Goal: Task Accomplishment & Management: Manage account settings

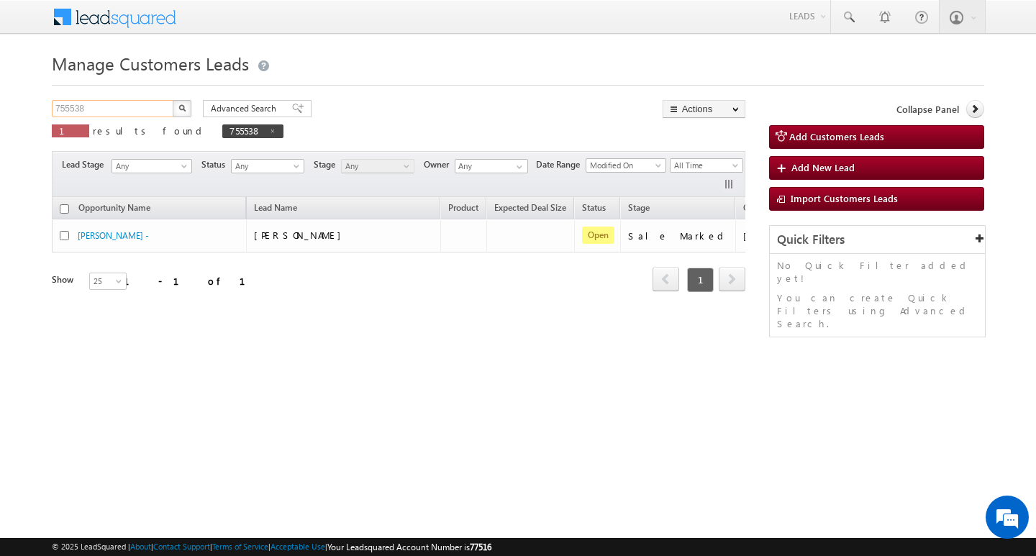
click at [156, 113] on input "755538" at bounding box center [113, 108] width 123 height 17
paste input "693979"
type input "693979"
click at [173, 100] on button "button" at bounding box center [182, 108] width 19 height 17
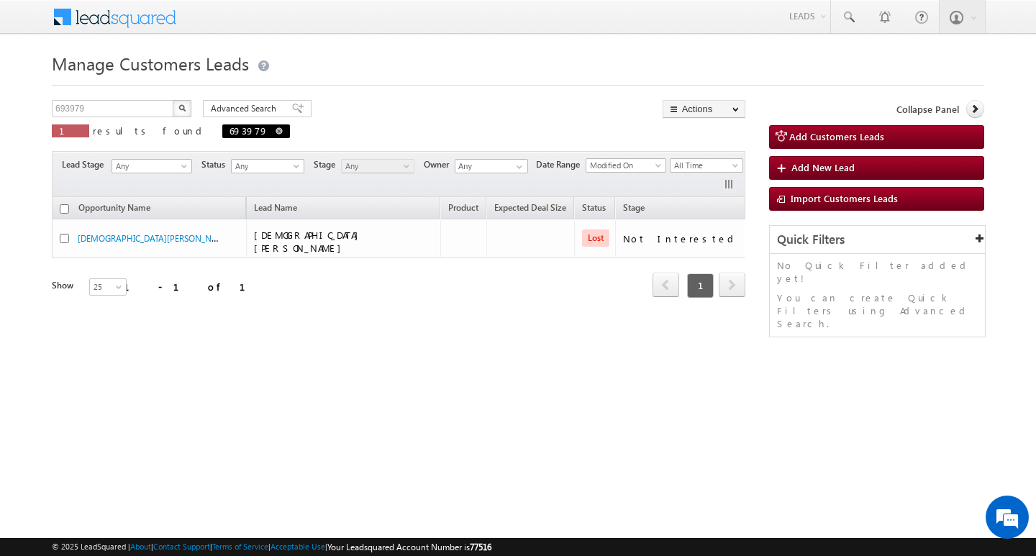
click at [222, 127] on span "693979" at bounding box center [256, 132] width 68 height 14
click at [276, 135] on link at bounding box center [279, 131] width 7 height 12
type input "Search Customers Leads"
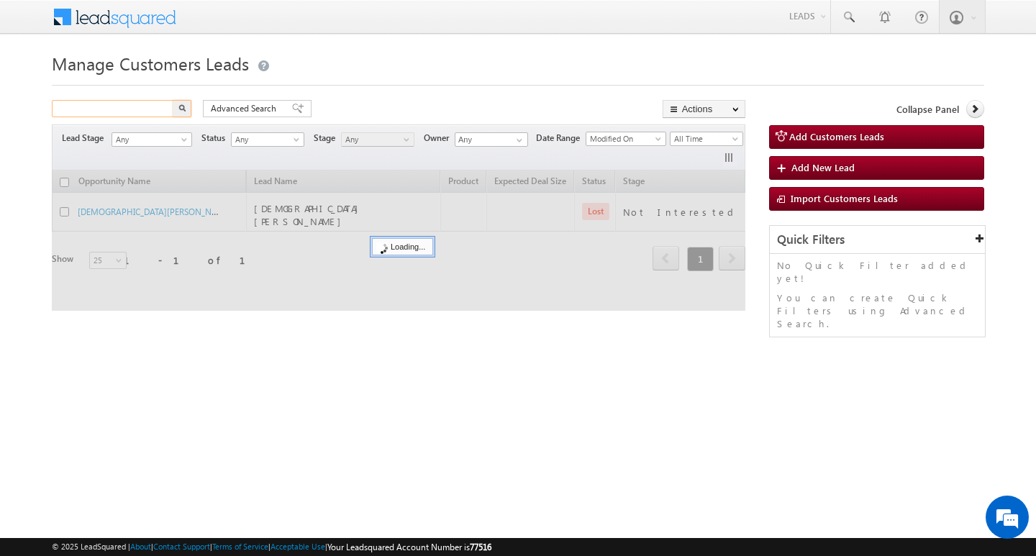
click at [132, 112] on input "text" at bounding box center [113, 108] width 123 height 17
paste input "756519"
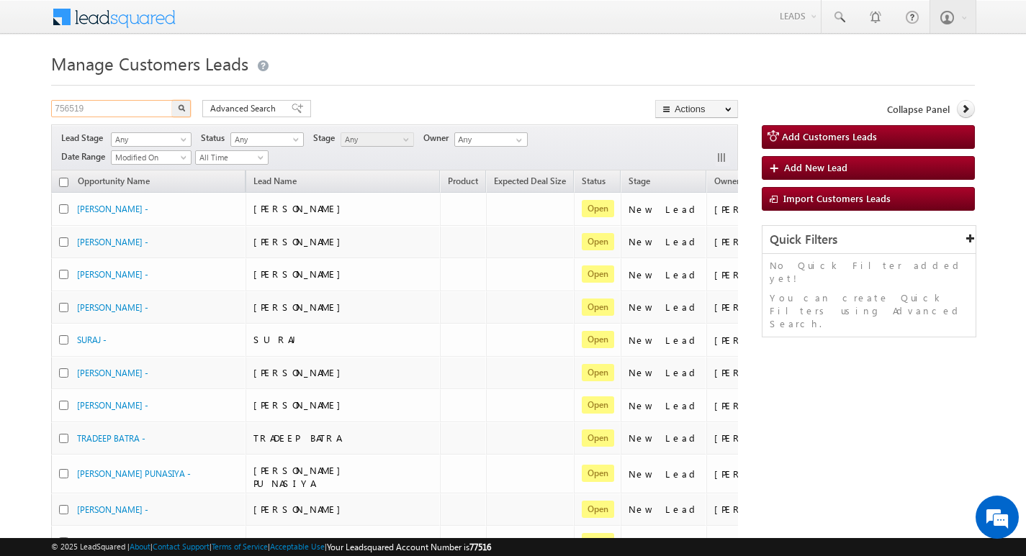
type input "756519"
click at [172, 100] on button "button" at bounding box center [181, 108] width 19 height 17
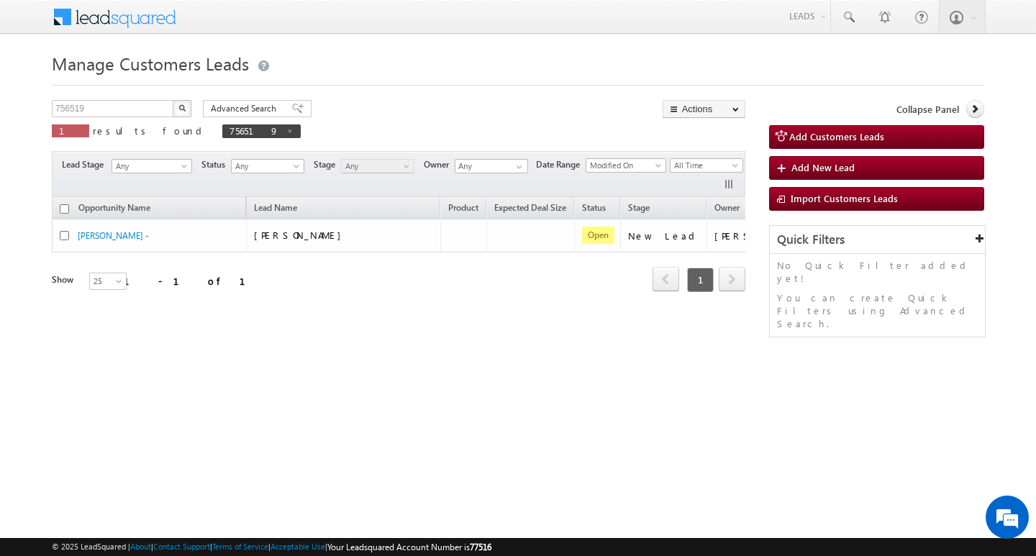
scroll to position [0, 58]
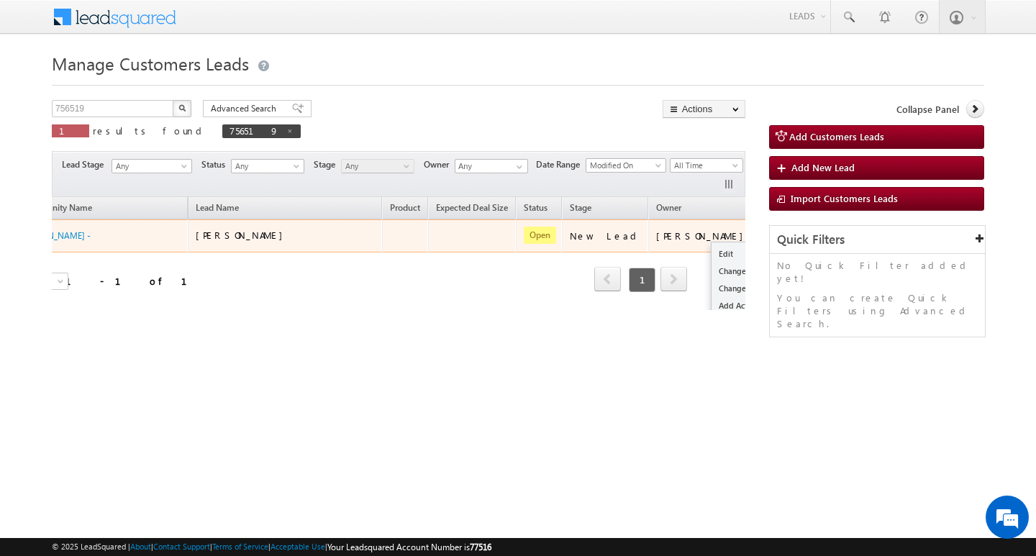
click at [769, 232] on button "button" at bounding box center [776, 235] width 14 height 14
click at [712, 250] on link "Edit" at bounding box center [748, 253] width 72 height 17
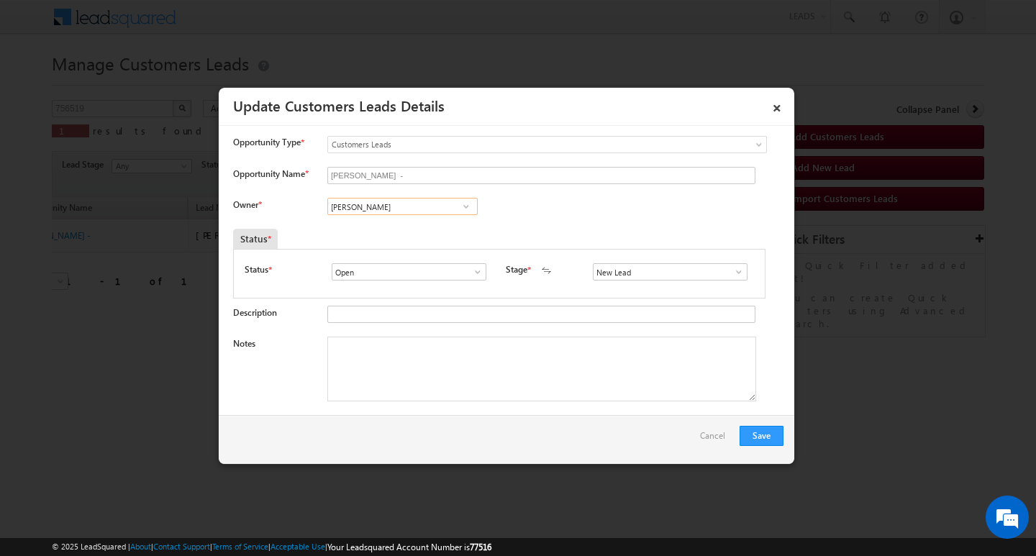
click at [388, 209] on input "[PERSON_NAME]" at bounding box center [402, 206] width 150 height 17
paste input "Rohit Tiwar"
click at [387, 226] on link "Rohit Tiwari rohit.tiwari@sgrlimited.in" at bounding box center [402, 228] width 150 height 27
type input "Rohit Tiwari"
click at [417, 371] on textarea "Notes" at bounding box center [541, 369] width 429 height 65
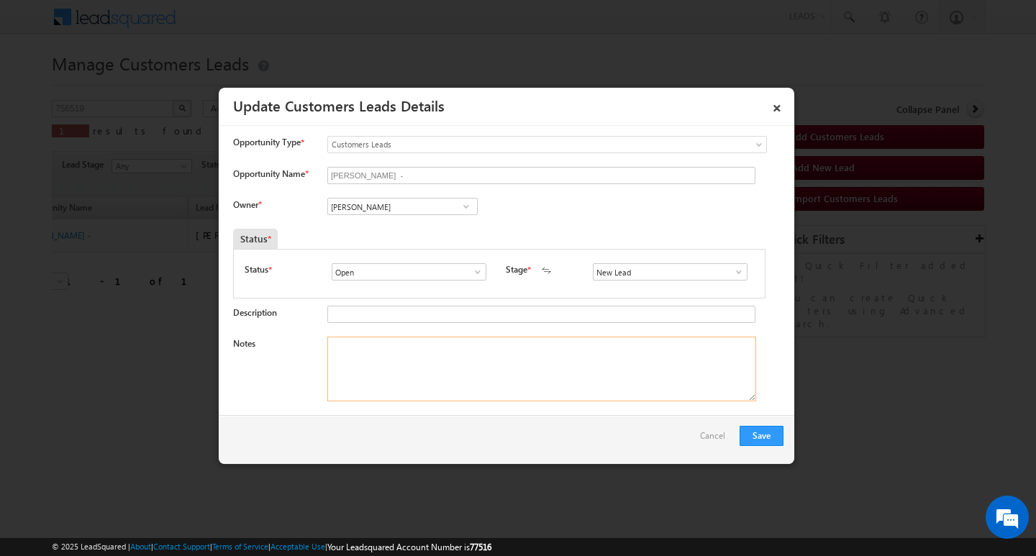
paste textarea "Nagendra Prasad / Purchase / garam panchayat property /25lac required / salarie…"
type textarea "Nagendra Prasad / Purchase / garam panchayat property /25lac required / salarie…"
click at [758, 429] on button "Save" at bounding box center [762, 436] width 44 height 20
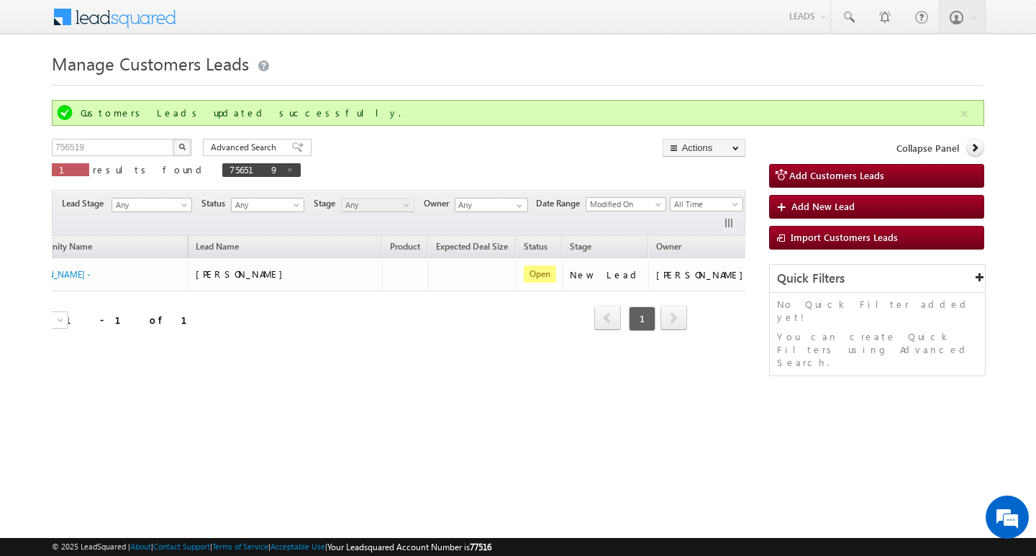
scroll to position [0, 0]
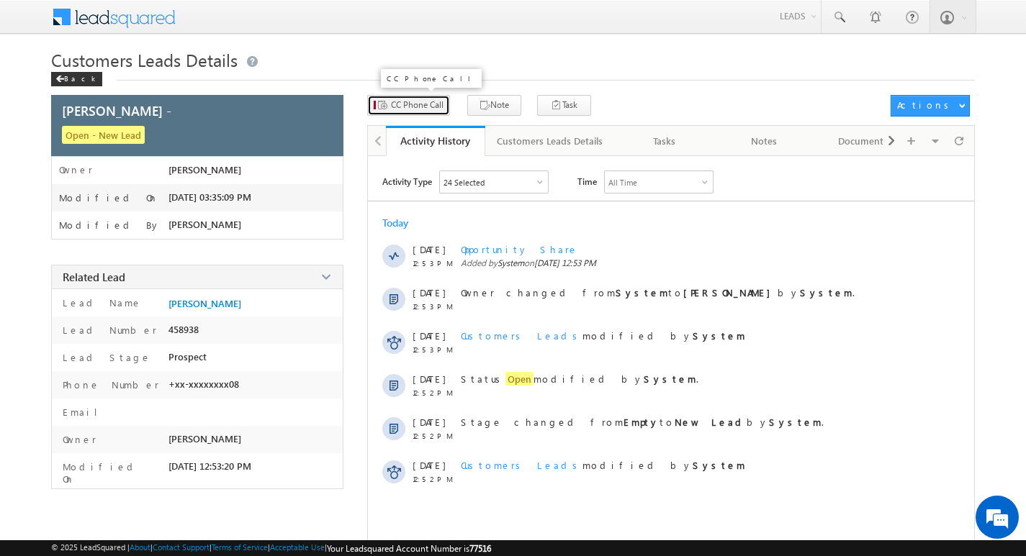
click at [424, 115] on button "CC Phone Call" at bounding box center [408, 105] width 83 height 21
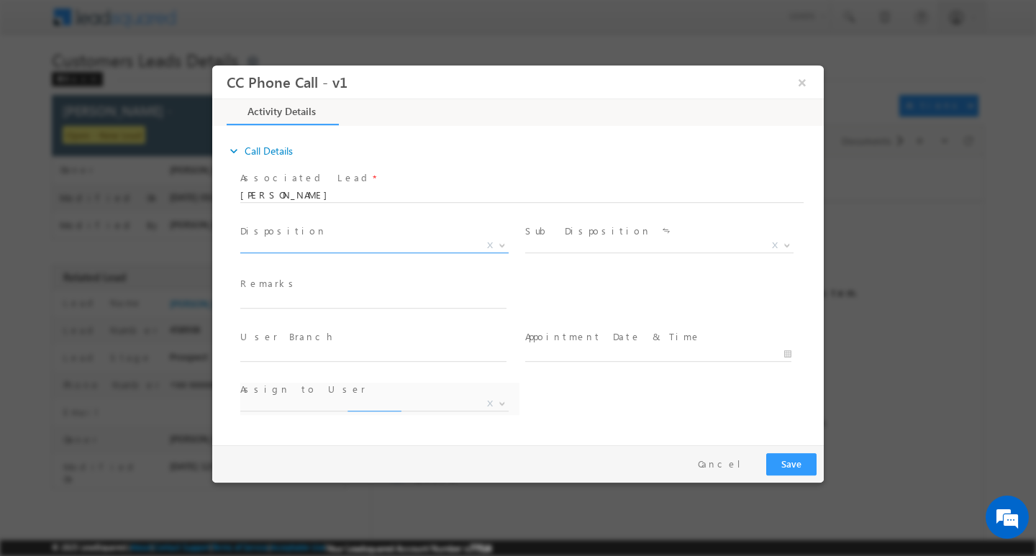
select select "chhatra.pal@sgrlimited.in"
click at [382, 243] on span "X" at bounding box center [374, 245] width 268 height 14
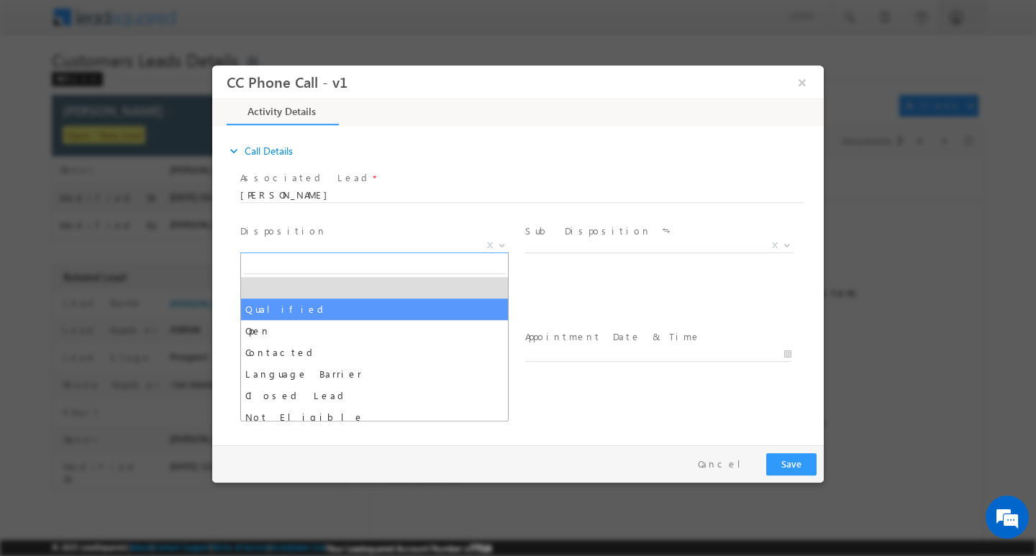
select select "Qualified"
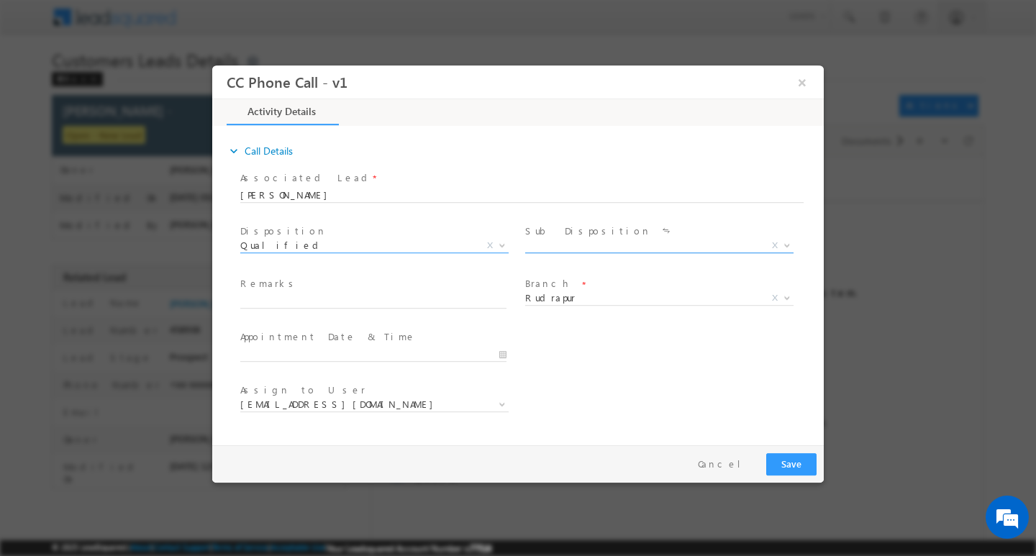
click at [554, 240] on span "X" at bounding box center [659, 245] width 268 height 14
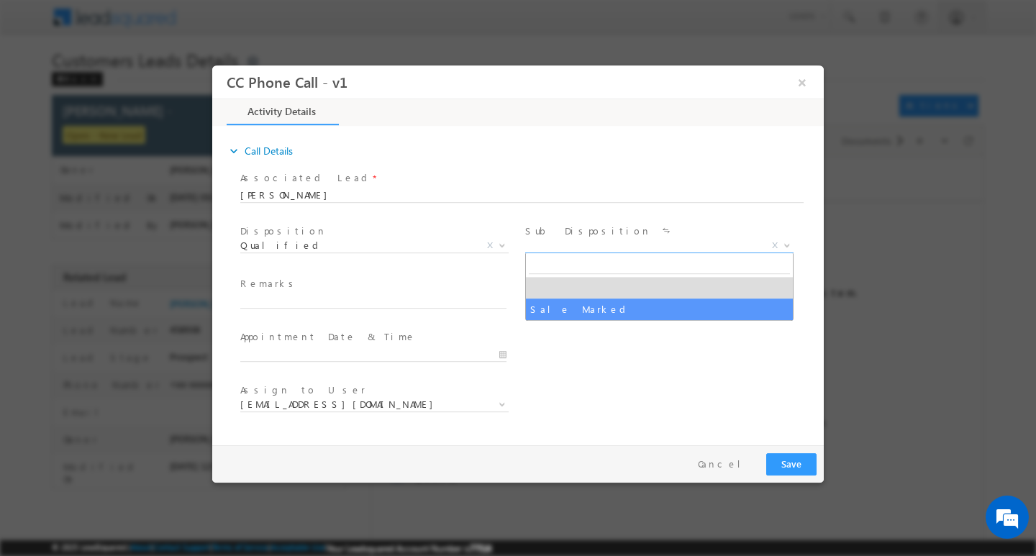
select select "Sale Marked"
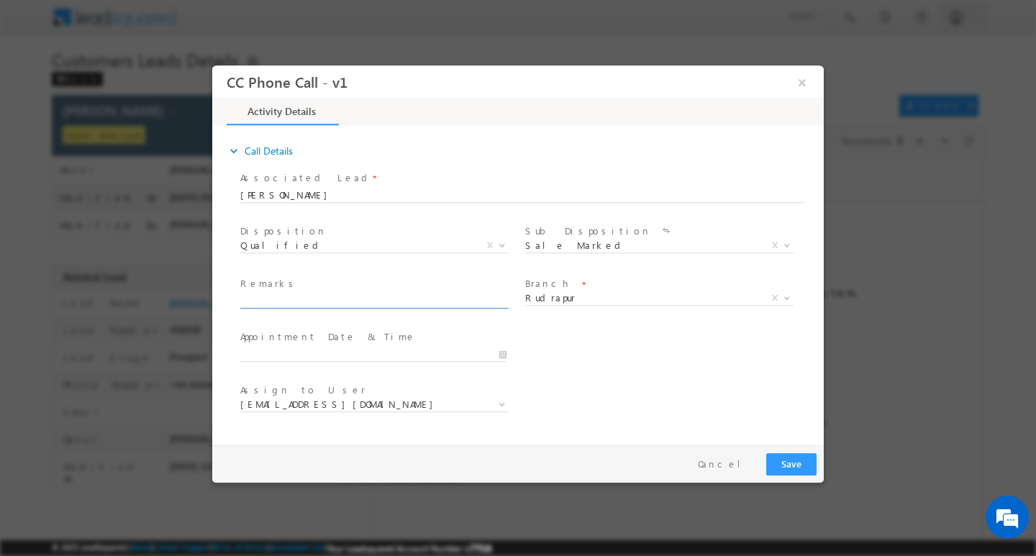
click at [410, 297] on input "text" at bounding box center [373, 301] width 266 height 14
paste input "Nagendra Prasad / Purchase / garam panchayat property /25lac required / salarie…"
type input "Nagendra Prasad / Purchase / garam panchayat property /25lac required / salarie…"
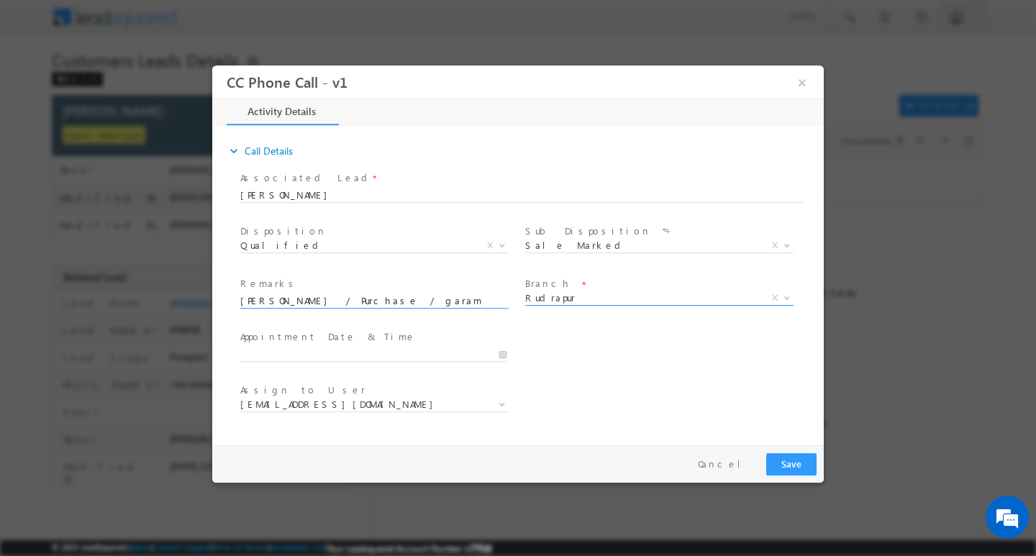
click at [589, 299] on span "Rudrapur" at bounding box center [642, 297] width 234 height 13
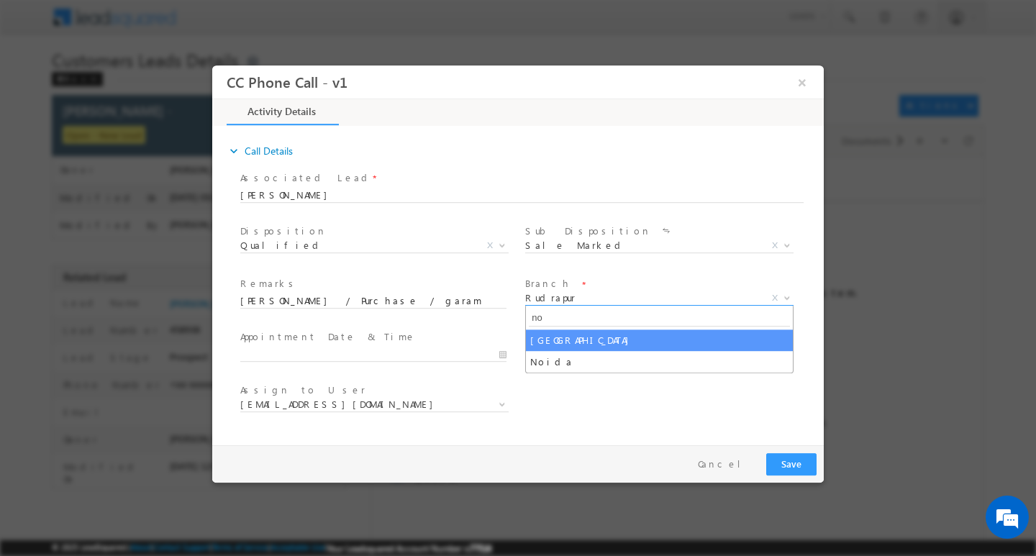
type input "noi"
select select "Noida"
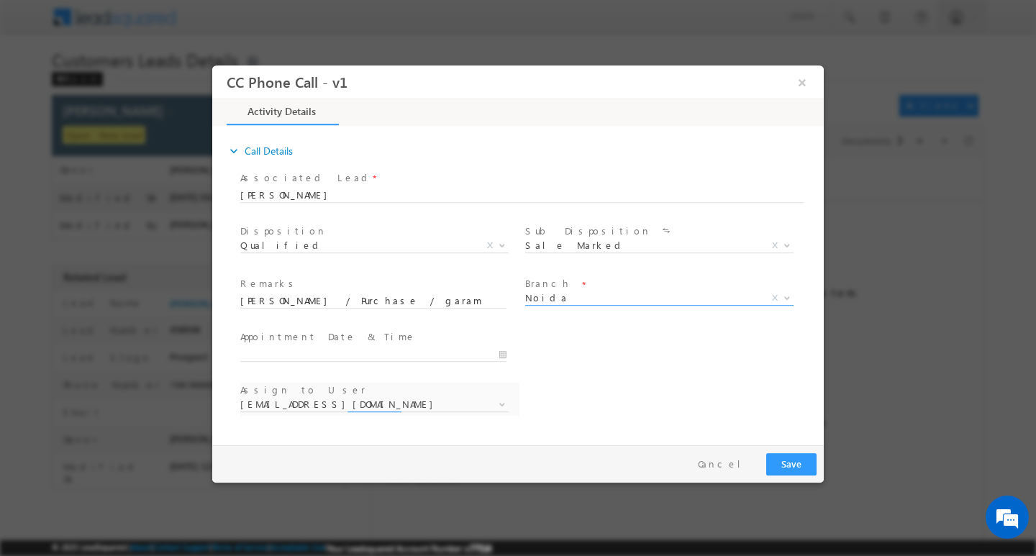
select select "akash.kumar1@sgrlimited.in"
click at [505, 352] on input "08/13/2025 3:34 PM" at bounding box center [373, 354] width 266 height 14
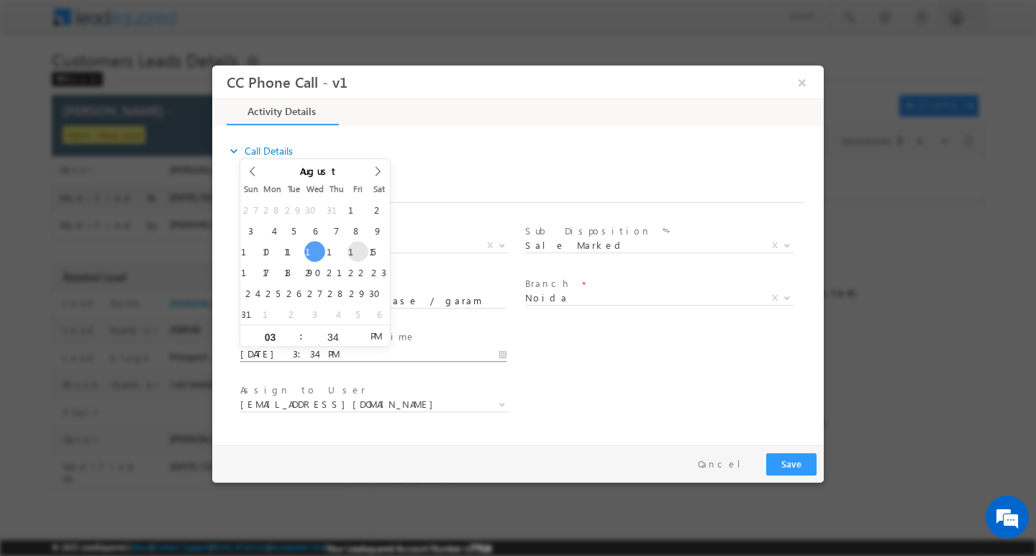
type input "08/15/2025 3:34 PM"
click at [285, 337] on input "03" at bounding box center [270, 336] width 60 height 9
type input "11"
type input "08/15/2025 11:34 PM"
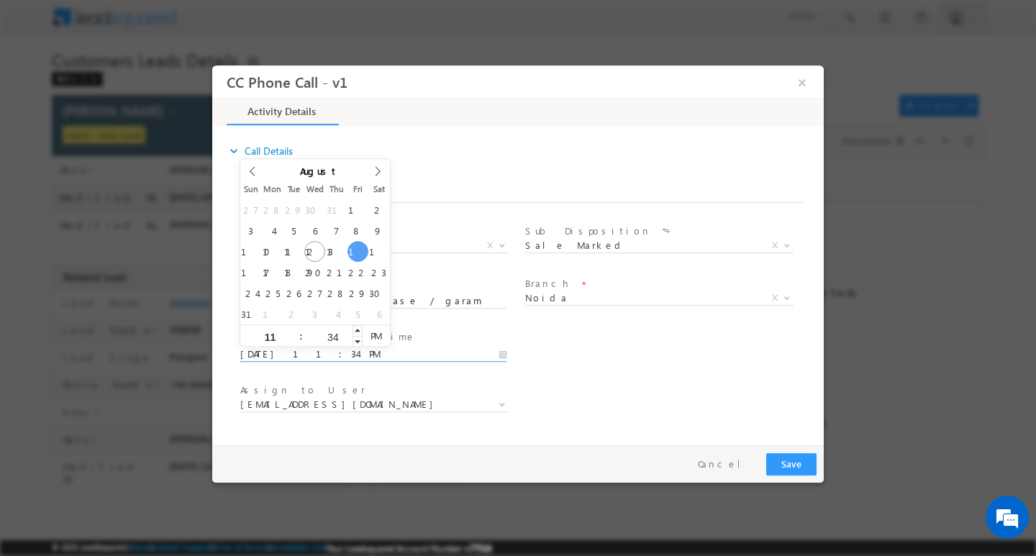
click at [338, 339] on input "34" at bounding box center [333, 336] width 60 height 9
type input "00"
type input "08/15/2025 11:00 AM"
click at [382, 335] on span "PM" at bounding box center [376, 336] width 27 height 22
click at [484, 394] on span "Assign to User *" at bounding box center [373, 390] width 266 height 16
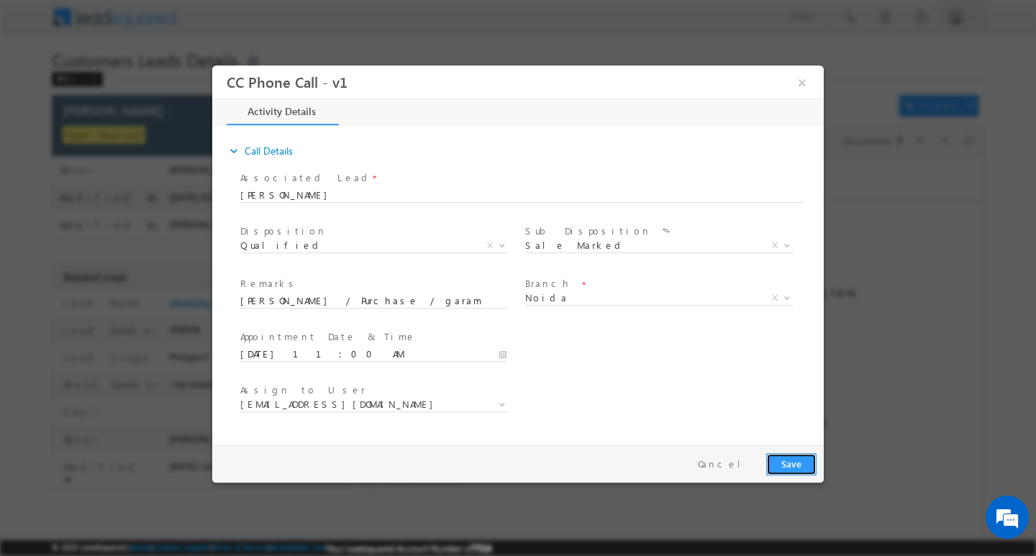
click at [791, 459] on button "Save" at bounding box center [792, 464] width 50 height 22
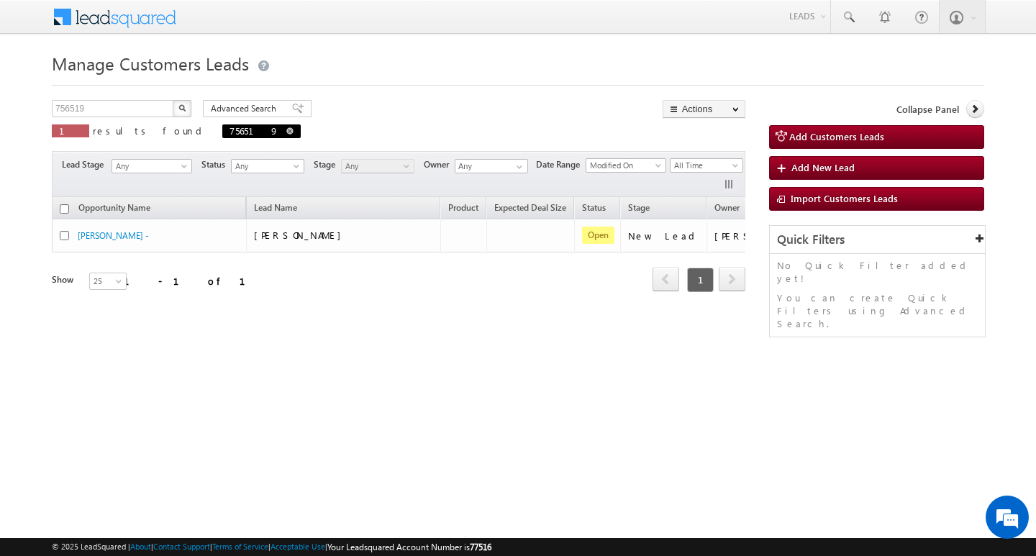
click at [286, 132] on span at bounding box center [289, 130] width 7 height 7
type input "Search Customers Leads"
